Goal: Use online tool/utility: Utilize a website feature to perform a specific function

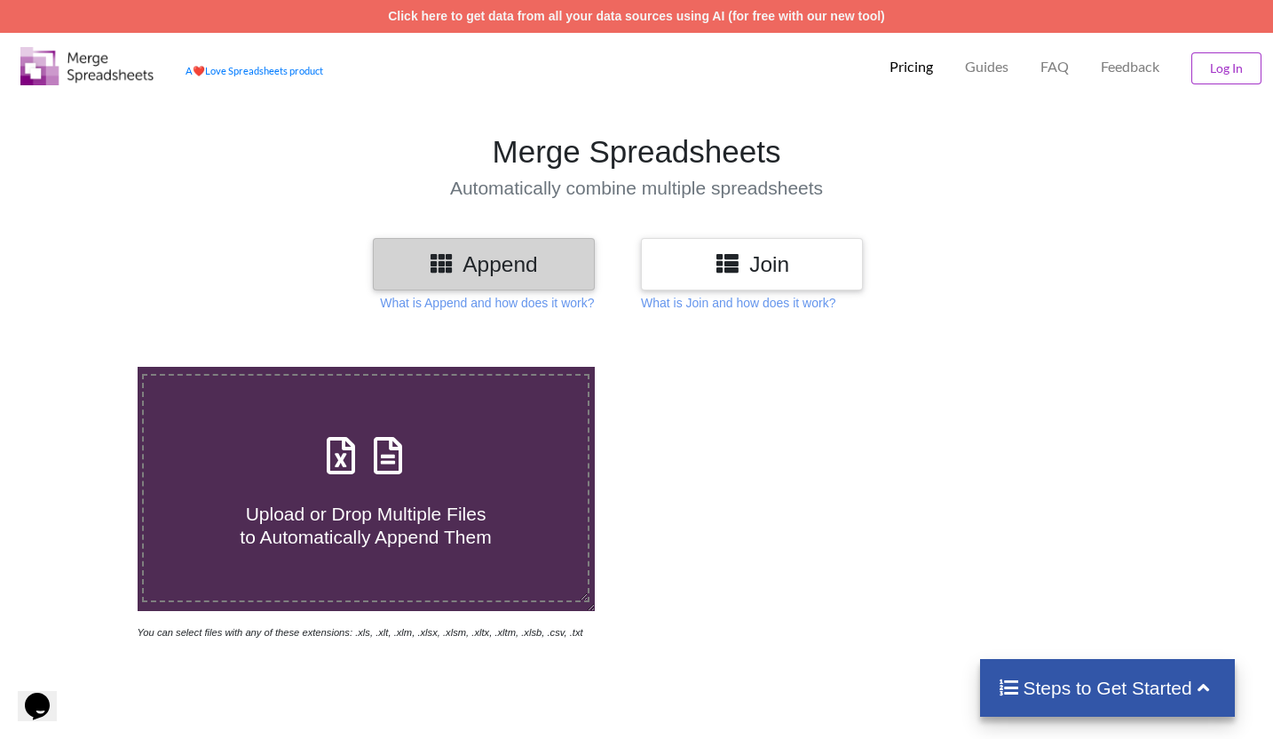
click at [763, 270] on h3 "Join" at bounding box center [751, 264] width 195 height 26
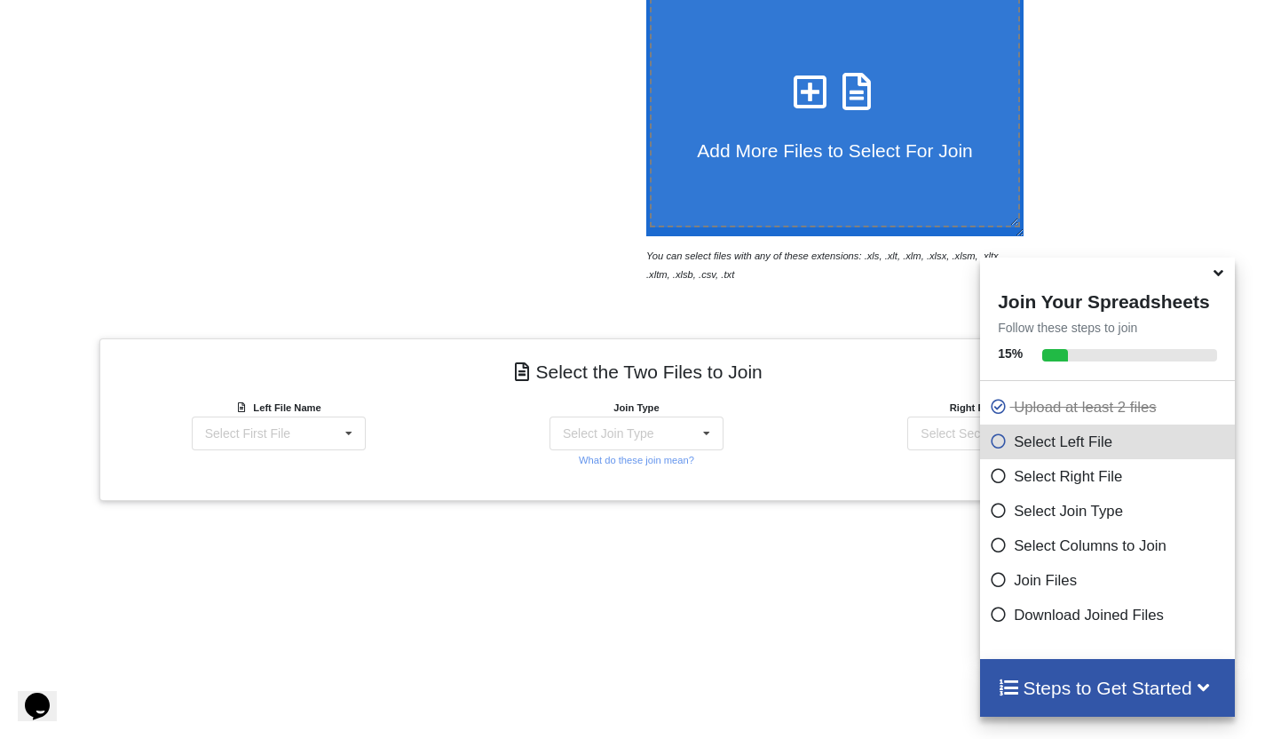
scroll to position [610, 0]
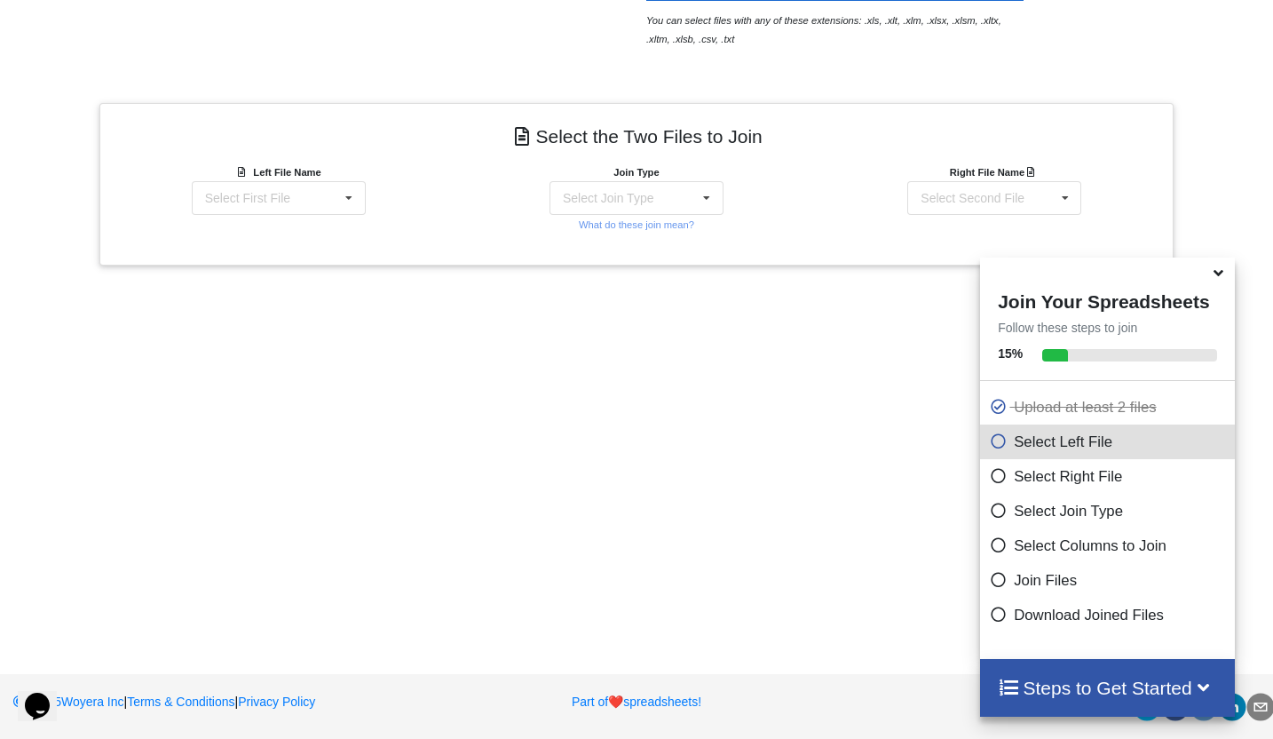
click at [1217, 278] on icon at bounding box center [1218, 270] width 19 height 16
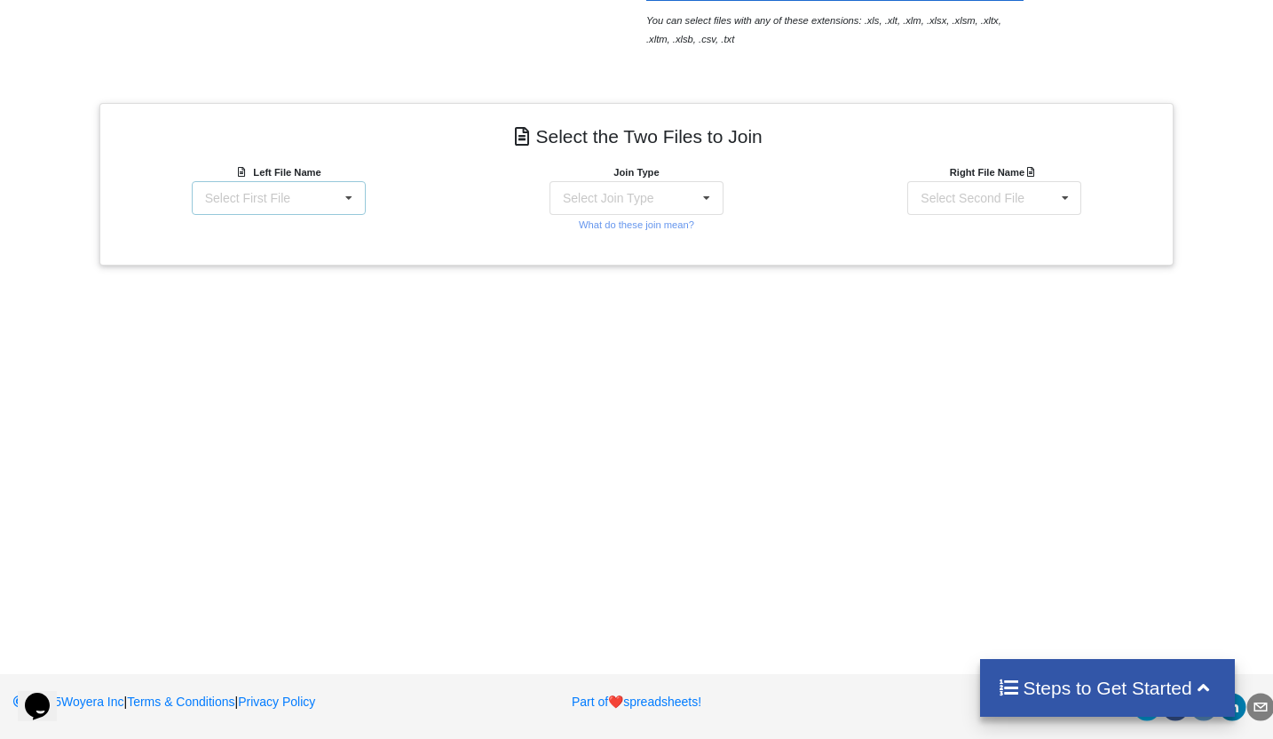
click at [322, 196] on div "Select First File matters [DATE] [DATE].csv Matter balance summary (10_14_2025)…" at bounding box center [279, 198] width 174 height 34
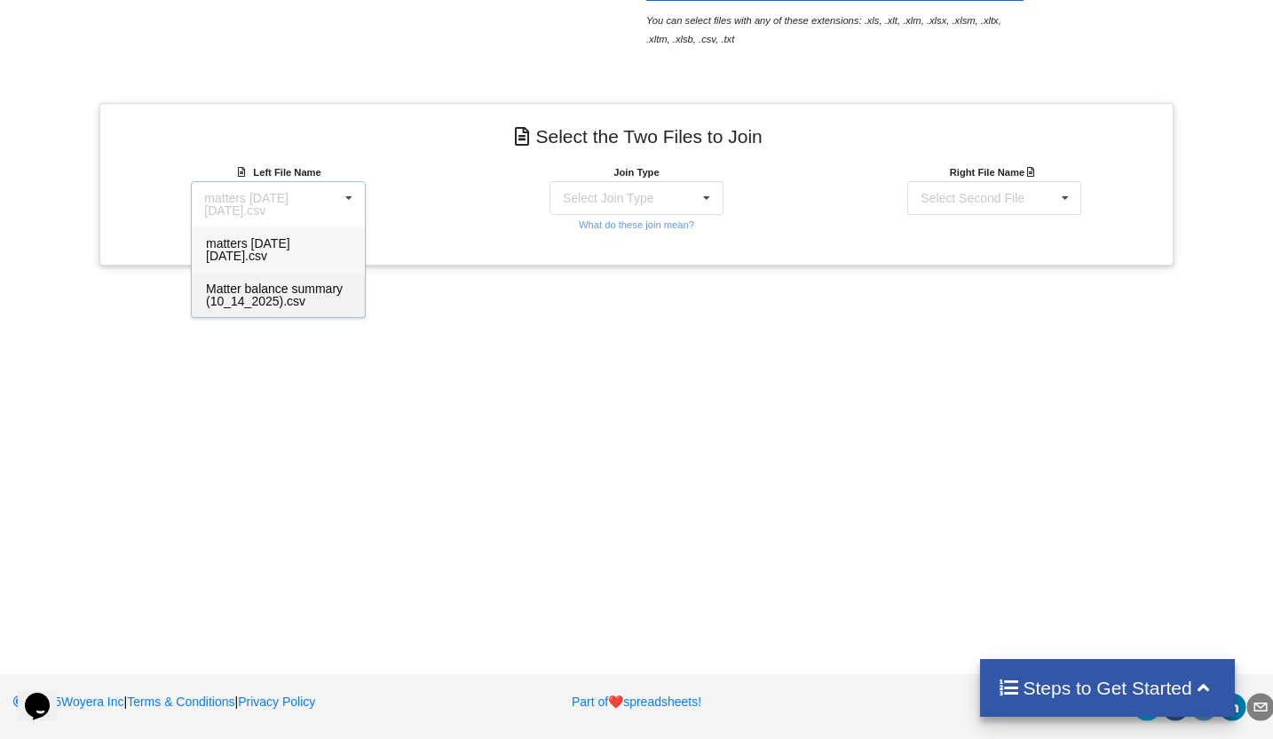
click at [279, 293] on span "Matter balance summary (10_14_2025).csv" at bounding box center [274, 294] width 137 height 27
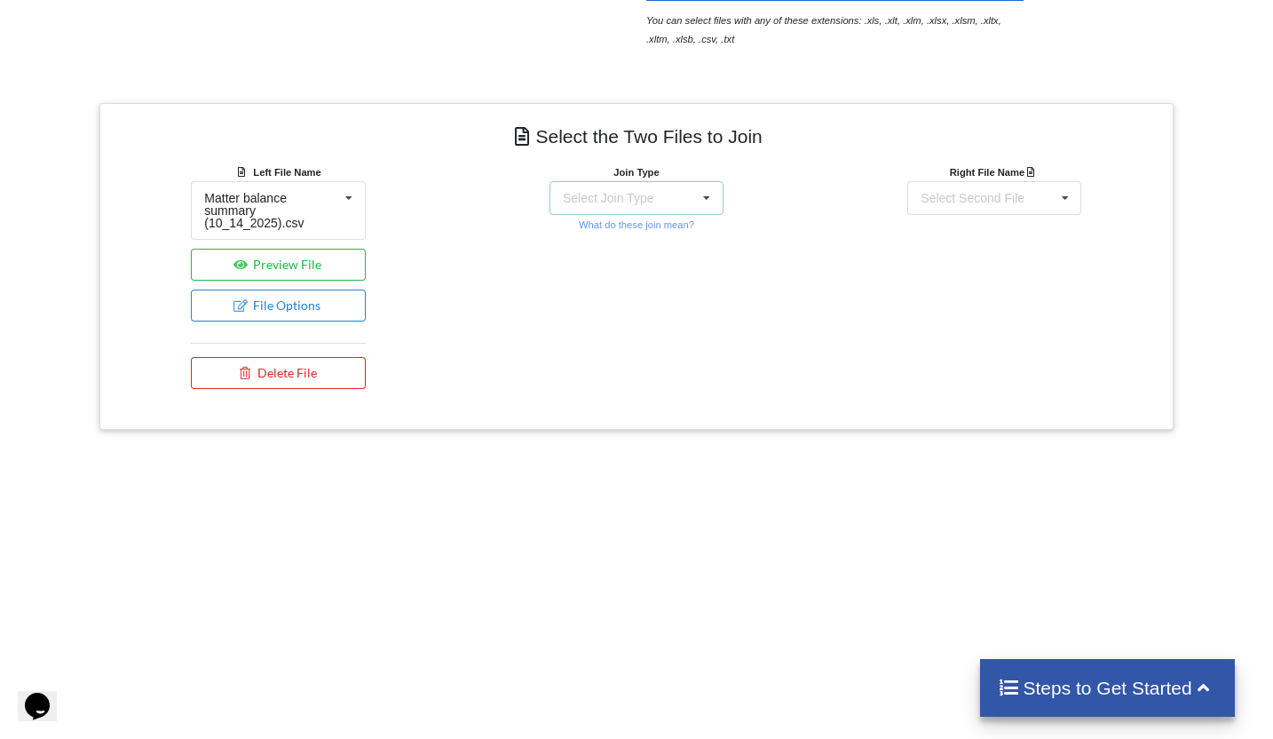
click at [652, 192] on div "Select Join Type" at bounding box center [608, 198] width 91 height 12
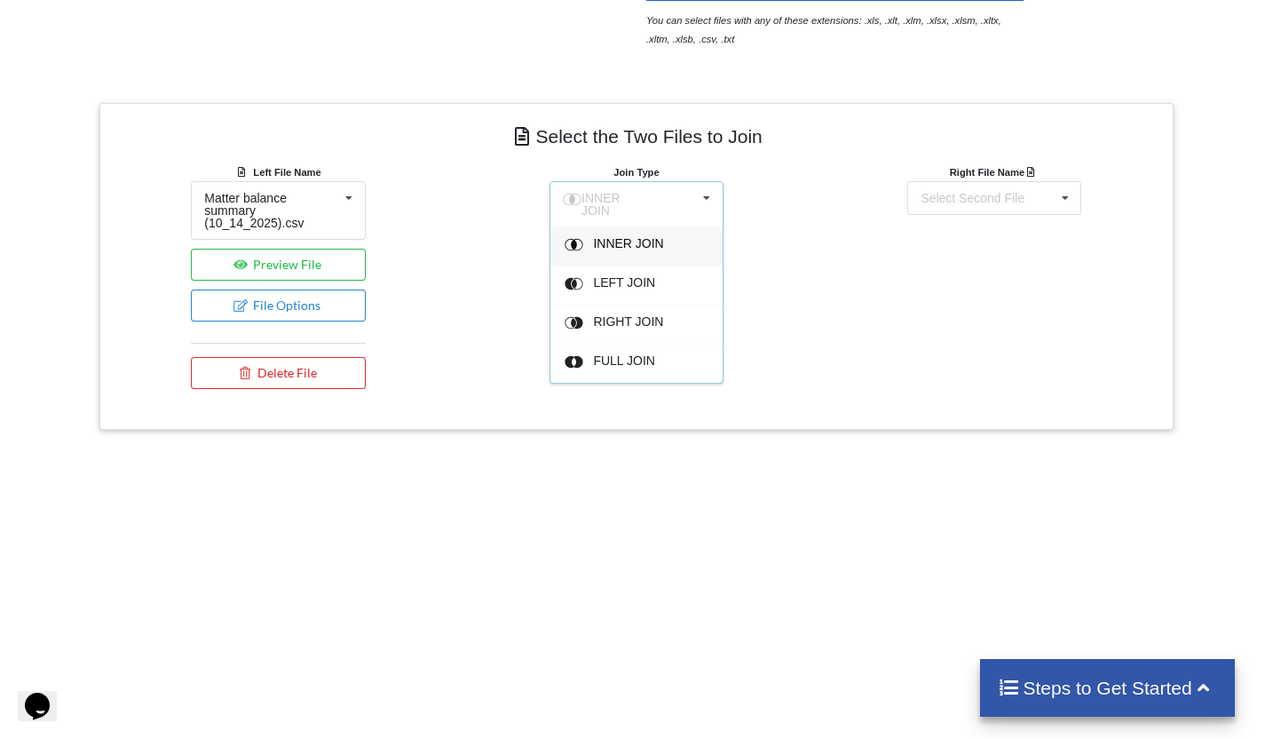
click at [644, 246] on div "INNER JOIN" at bounding box center [647, 246] width 108 height 19
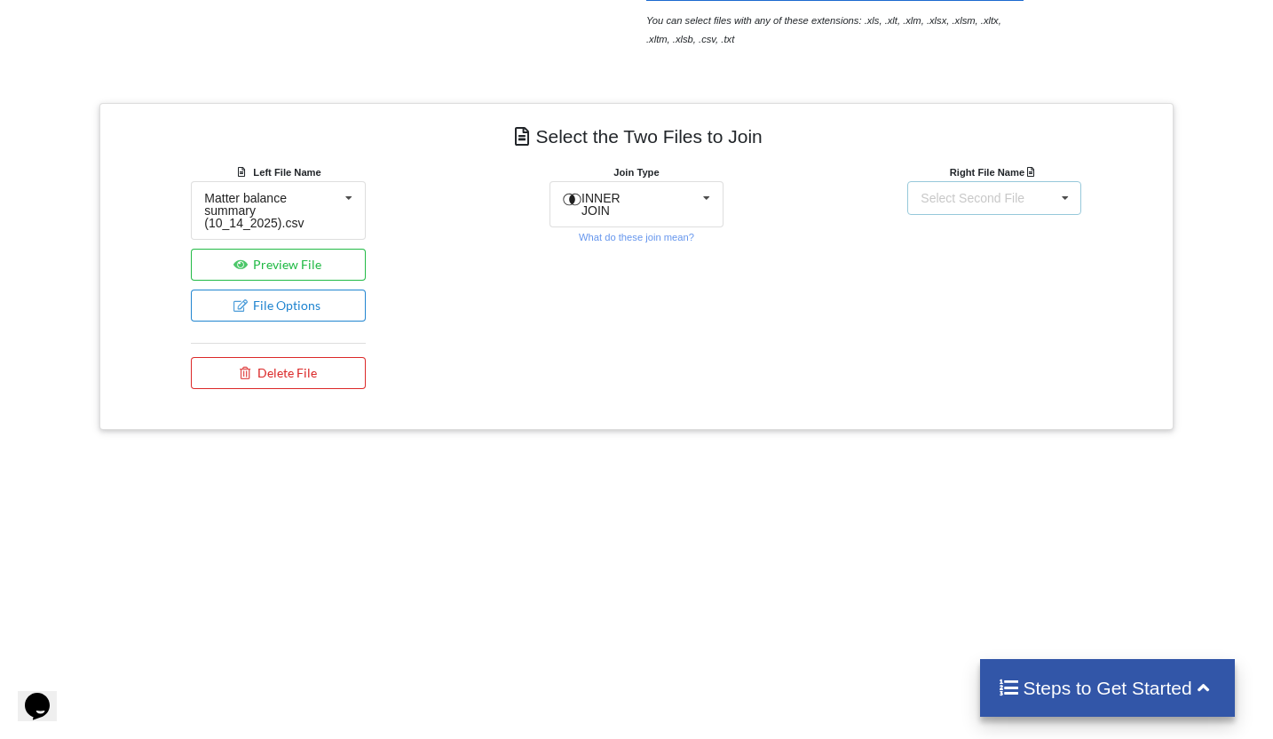
click at [1039, 200] on div "Select Second File matters [DATE] [DATE].csv Matter balance summary (10_14_2025…" at bounding box center [994, 198] width 174 height 34
click at [977, 242] on span "matters [DATE] [DATE].csv" at bounding box center [964, 249] width 84 height 27
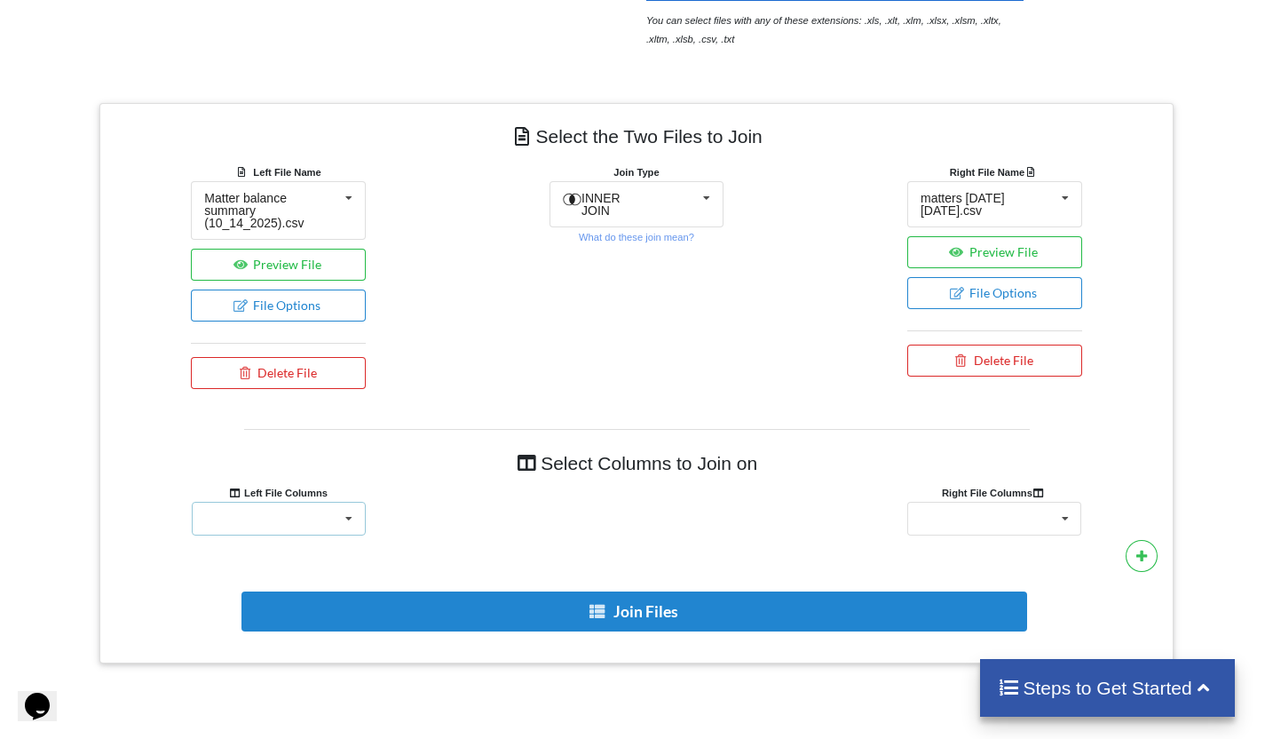
click at [282, 518] on div "Responsible Attorney Client Accounts Receivable Time In Progress Expense In Pro…" at bounding box center [279, 519] width 174 height 34
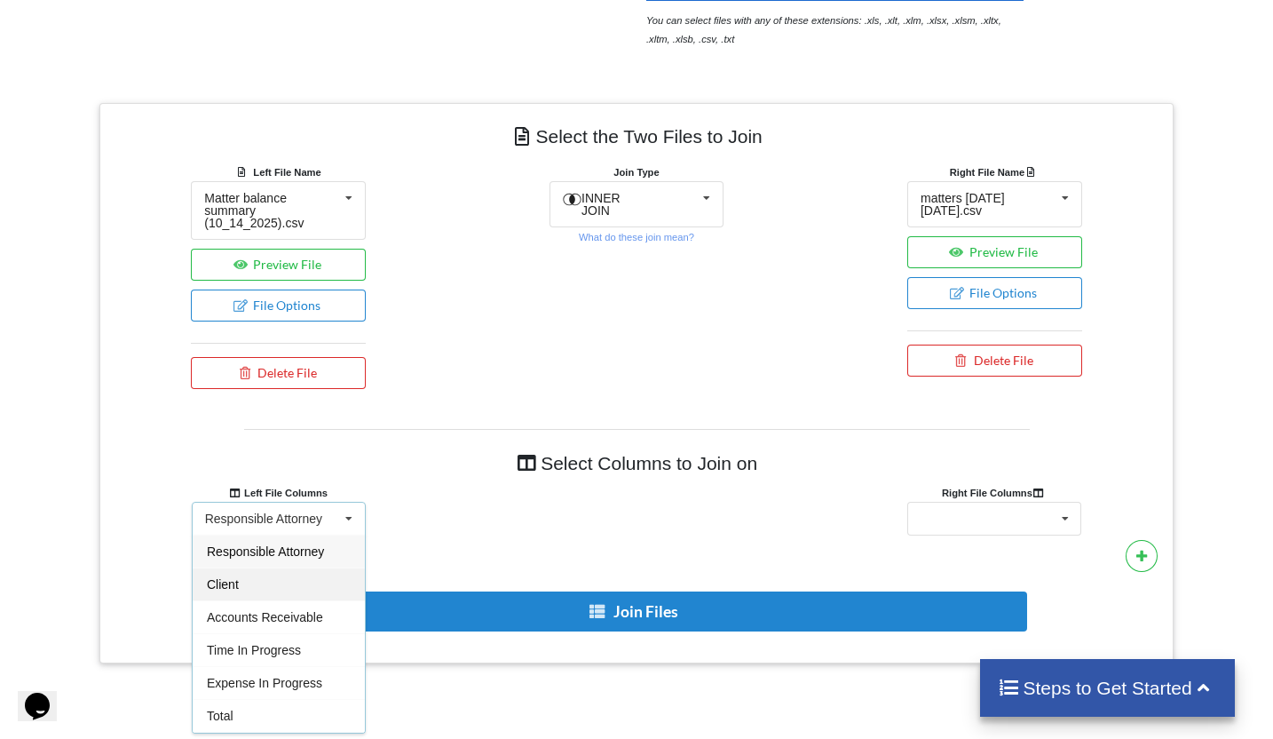
click at [260, 579] on div "Client" at bounding box center [279, 583] width 172 height 33
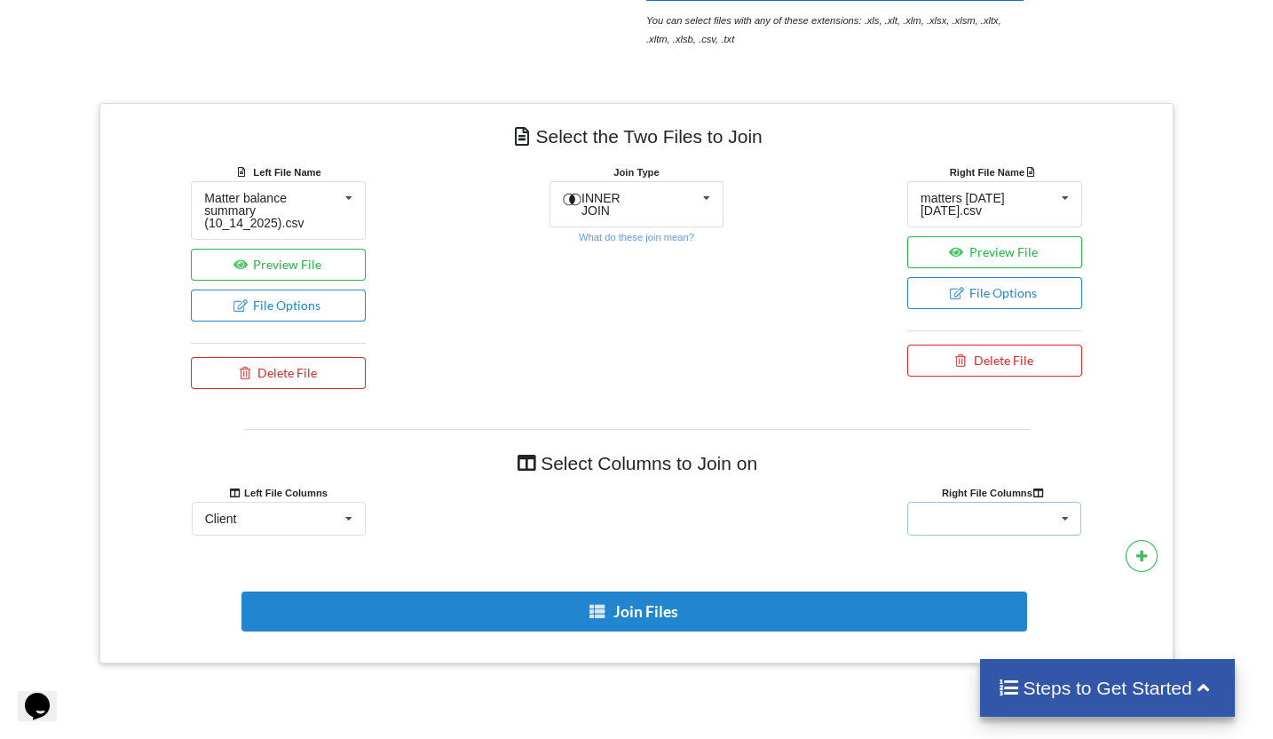
click at [999, 521] on div "Client Name Client Location Minimum Threshold Refill Request Due Hold/Lock No R…" at bounding box center [994, 519] width 174 height 34
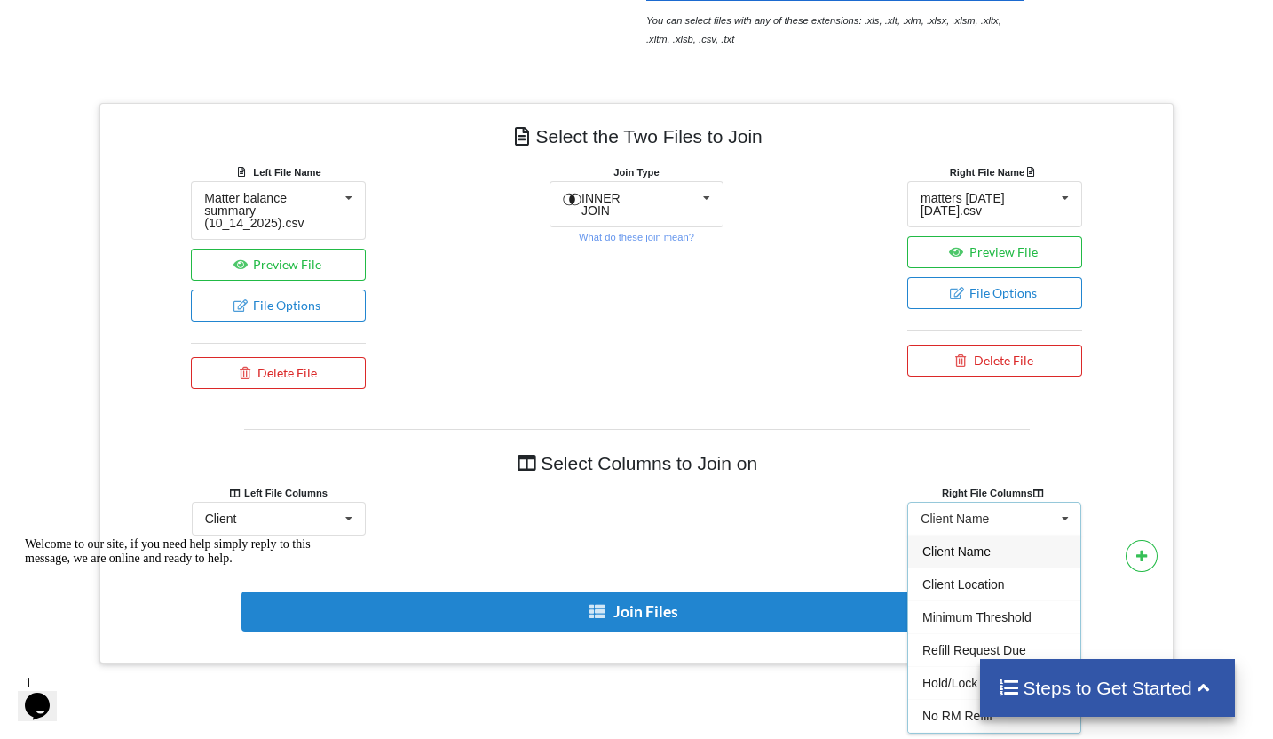
click at [985, 526] on div "Client Name Client Name Client Location Minimum Threshold Refill Request Due Ho…" at bounding box center [994, 519] width 174 height 34
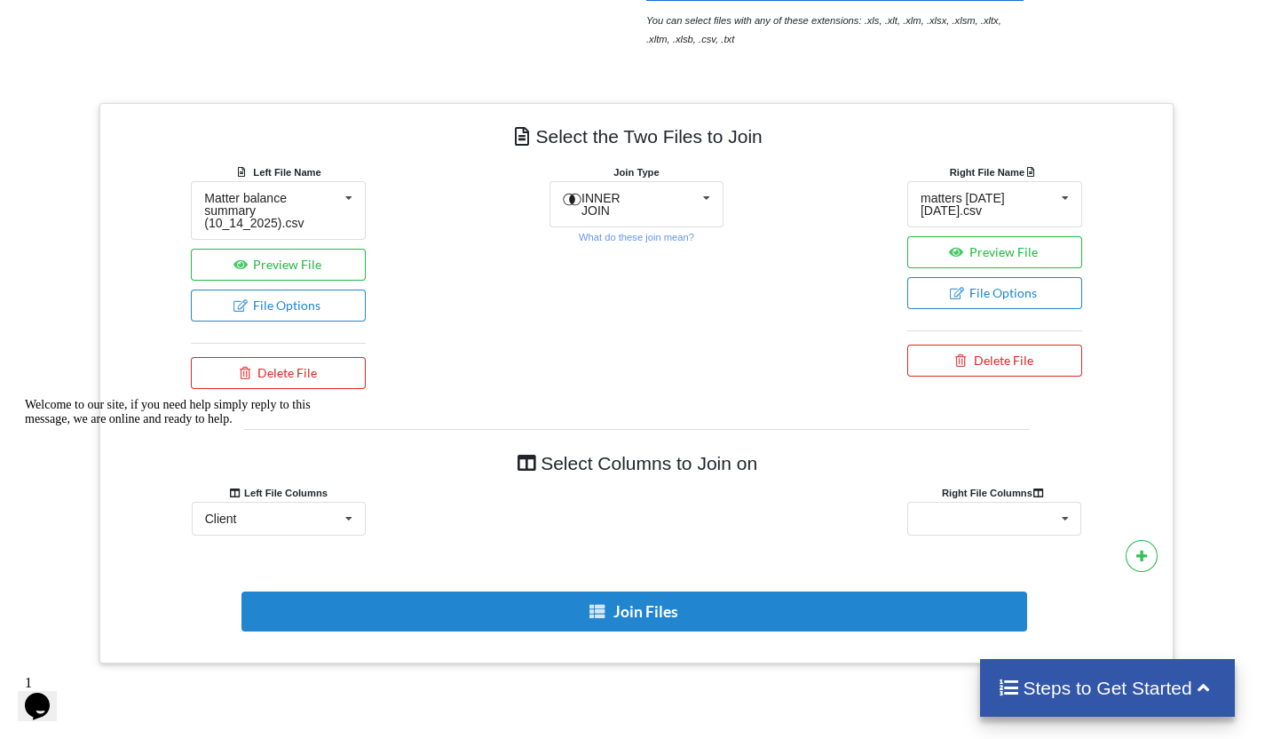
click at [25, 398] on icon "Chat attention grabber" at bounding box center [25, 398] width 0 height 0
click at [1044, 517] on div "Client Name Client Location Minimum Threshold Refill Request Due Hold/Lock No R…" at bounding box center [994, 519] width 174 height 34
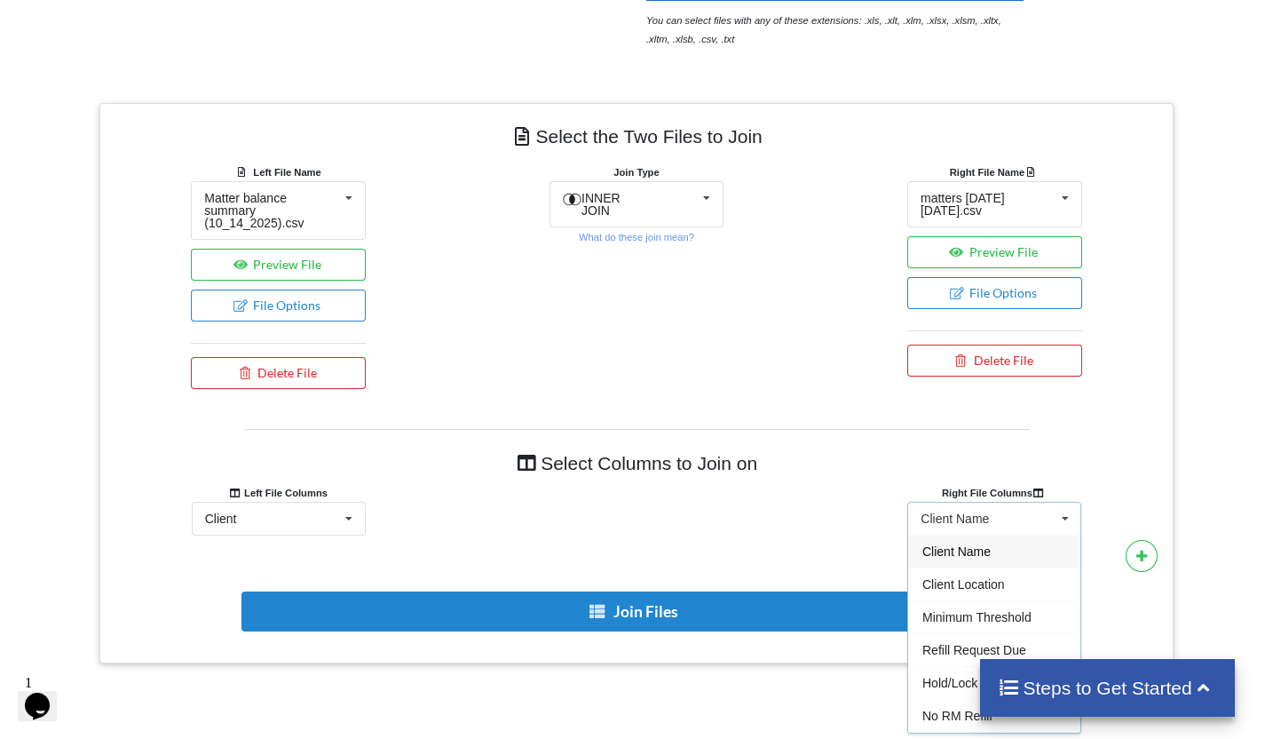
click at [1000, 553] on div "Client Name" at bounding box center [994, 550] width 172 height 33
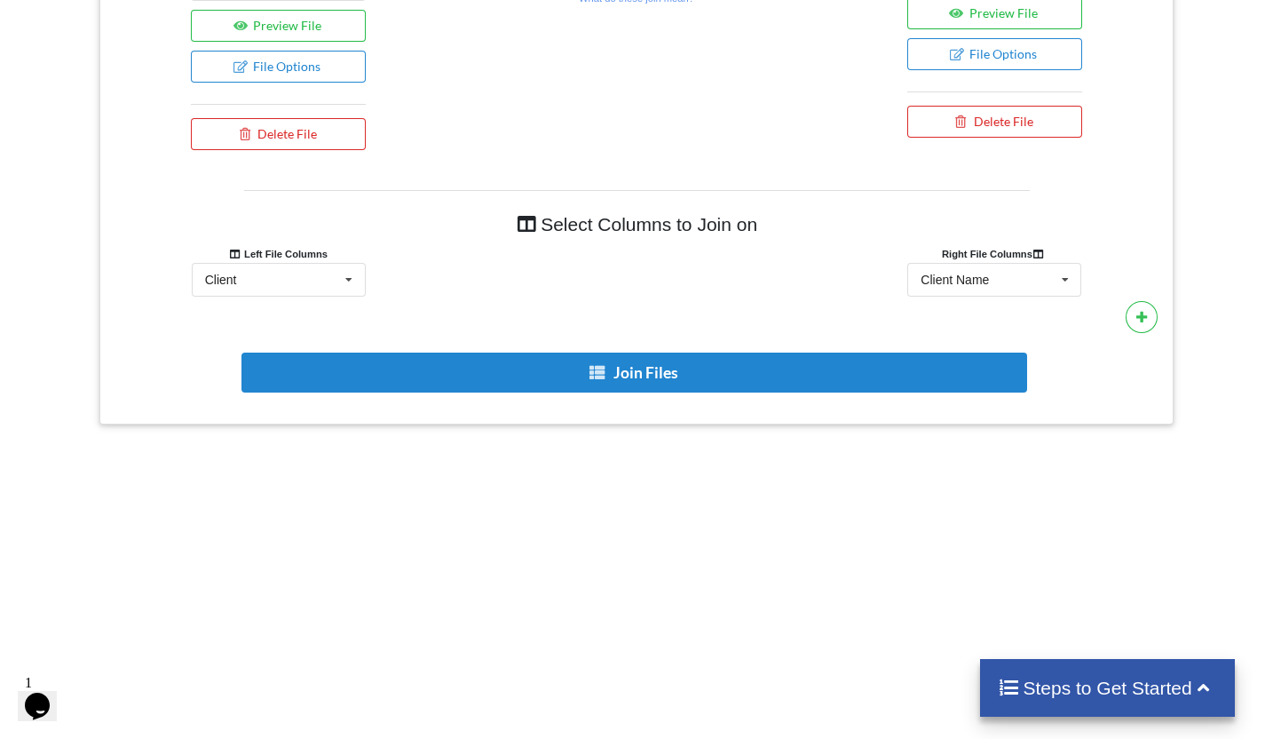
scroll to position [932, 0]
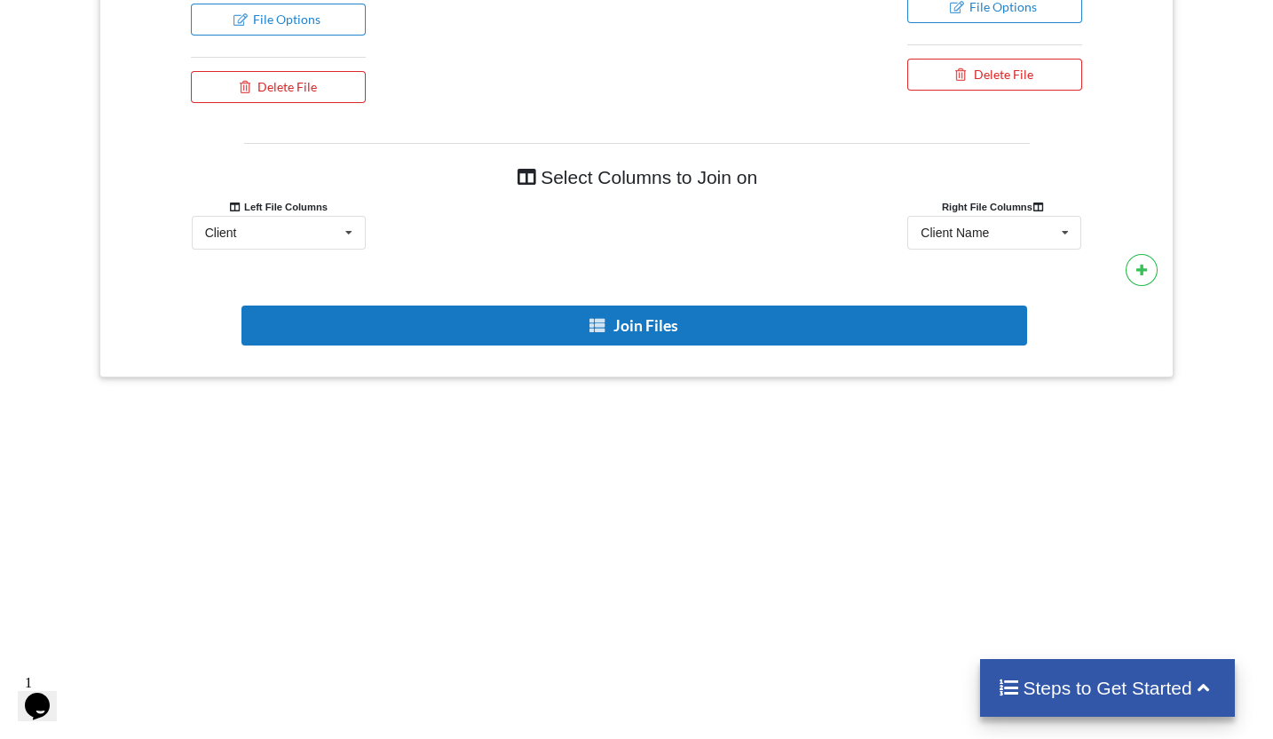
click at [675, 335] on button "Join Files" at bounding box center [634, 325] width 786 height 40
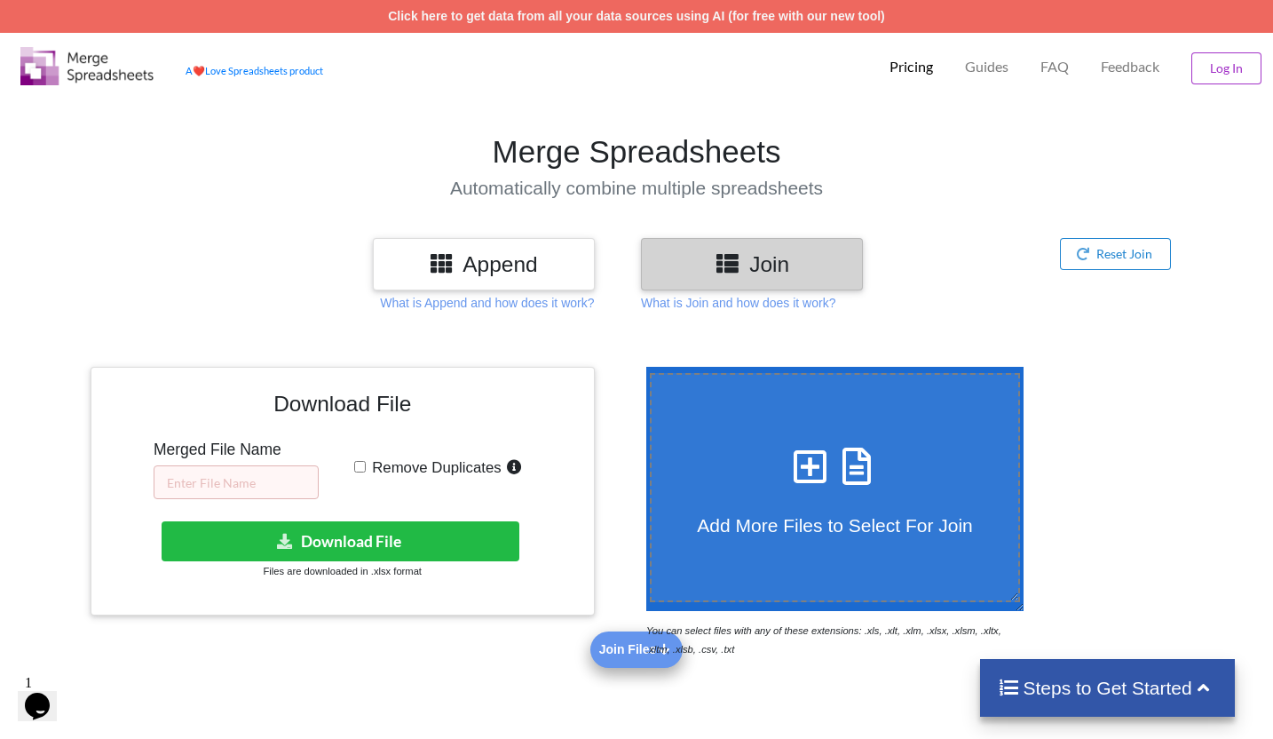
scroll to position [0, 0]
click at [210, 496] on input "text" at bounding box center [236, 482] width 165 height 34
type input "for holds"
click at [366, 465] on span "Remove Duplicates" at bounding box center [434, 467] width 136 height 17
click at [366, 465] on input "Remove Duplicates" at bounding box center [360, 467] width 12 height 12
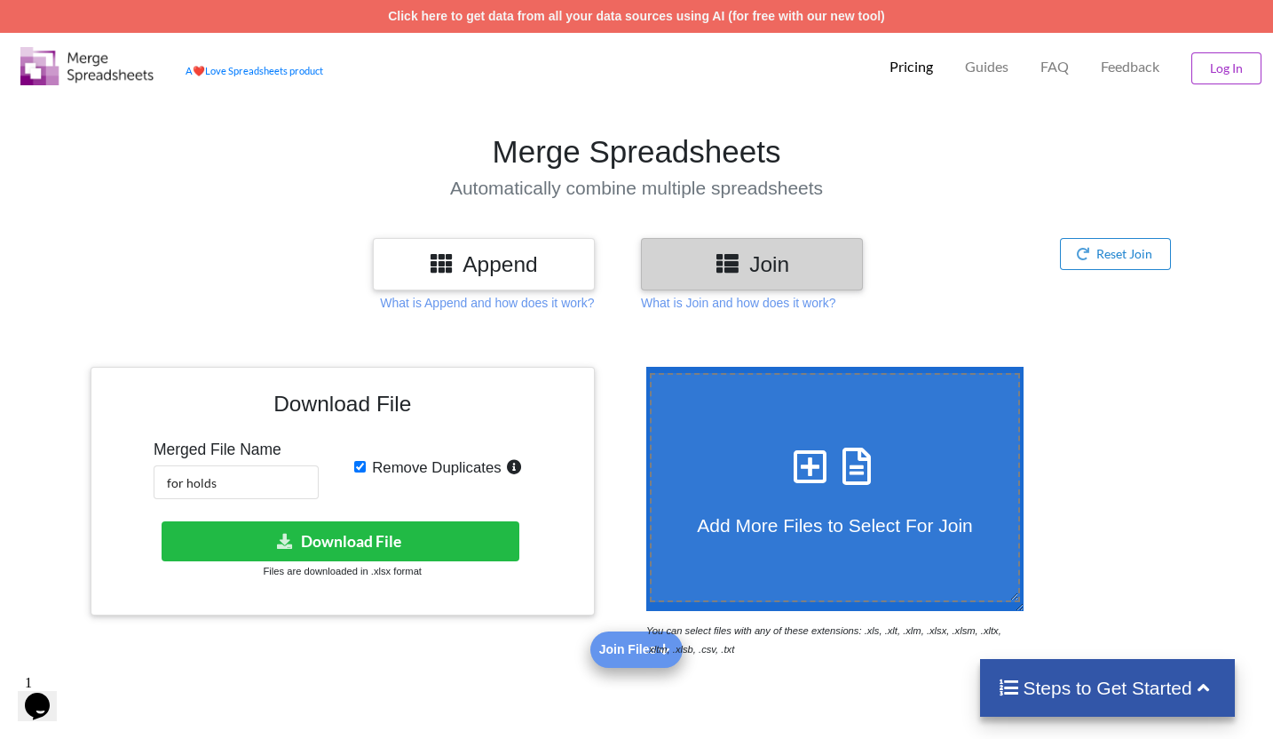
checkbox input "true"
click at [392, 540] on button "Download File" at bounding box center [341, 541] width 358 height 40
